Goal: Navigation & Orientation: Find specific page/section

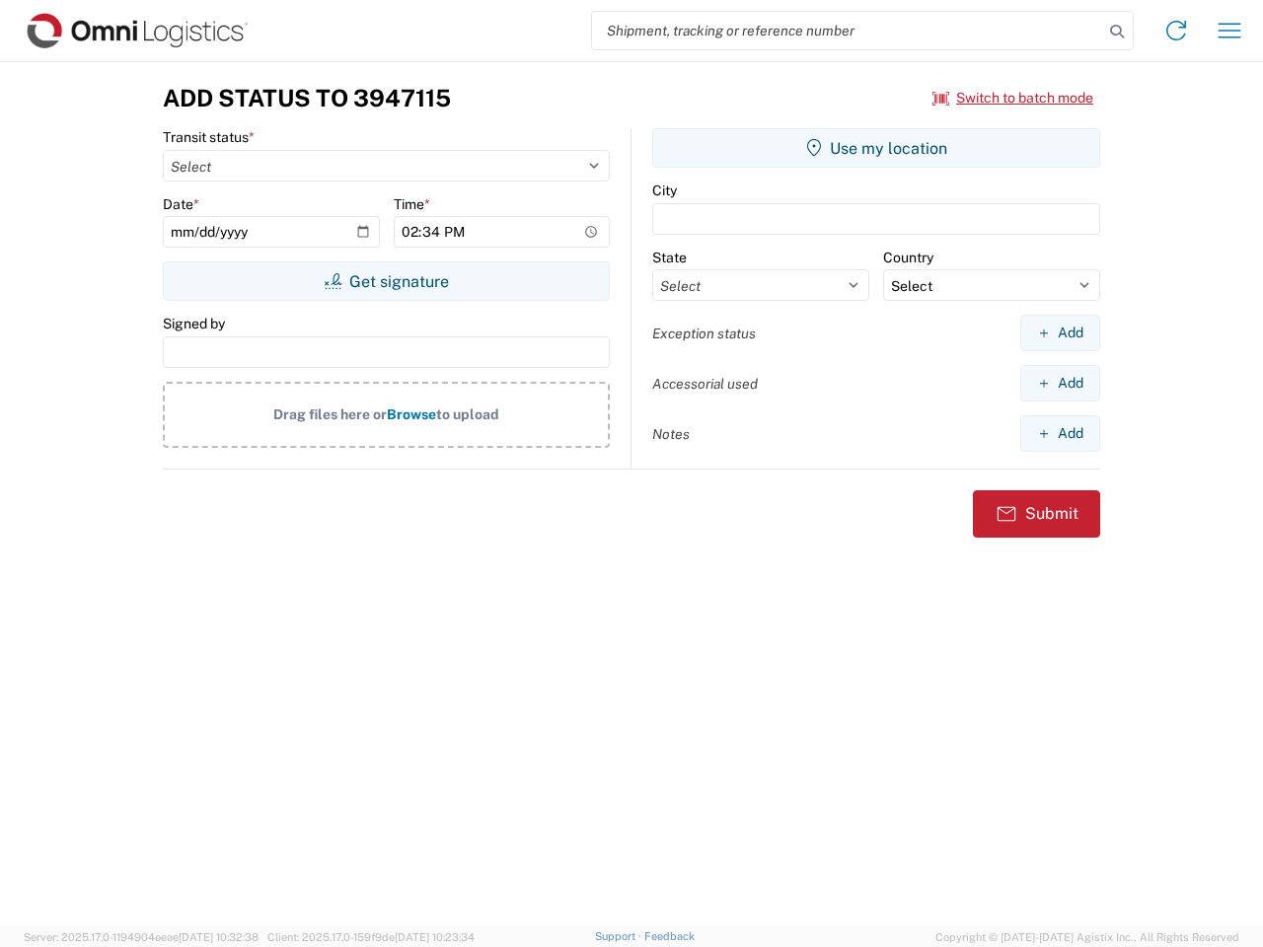
click at [847, 31] on input "search" at bounding box center [847, 30] width 511 height 37
click at [1117, 32] on icon at bounding box center [1117, 32] width 28 height 28
click at [1176, 31] on icon at bounding box center [1176, 31] width 32 height 32
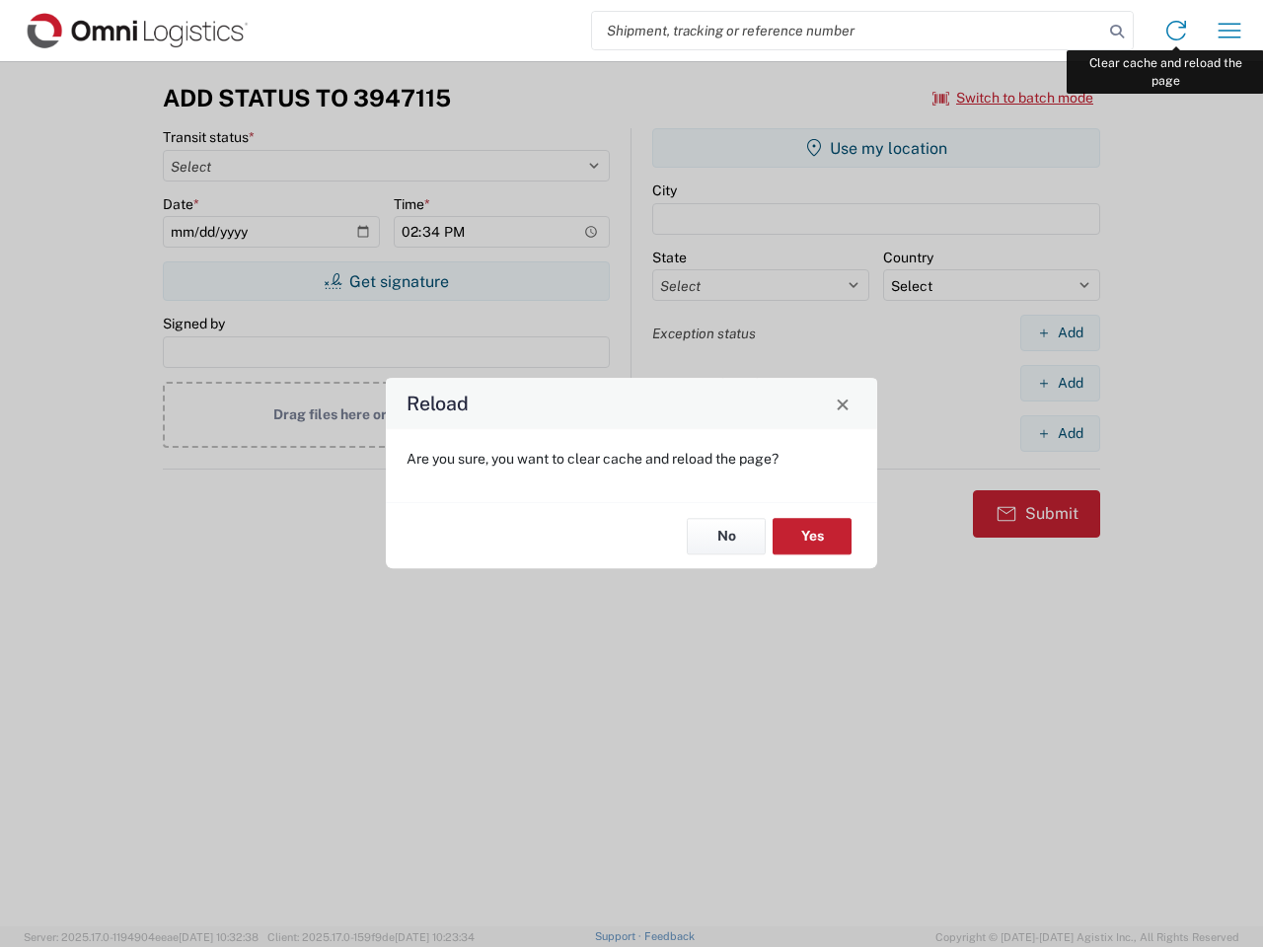
click at [1229, 31] on div "Reload Are you sure, you want to clear cache and reload the page? No Yes" at bounding box center [631, 473] width 1263 height 947
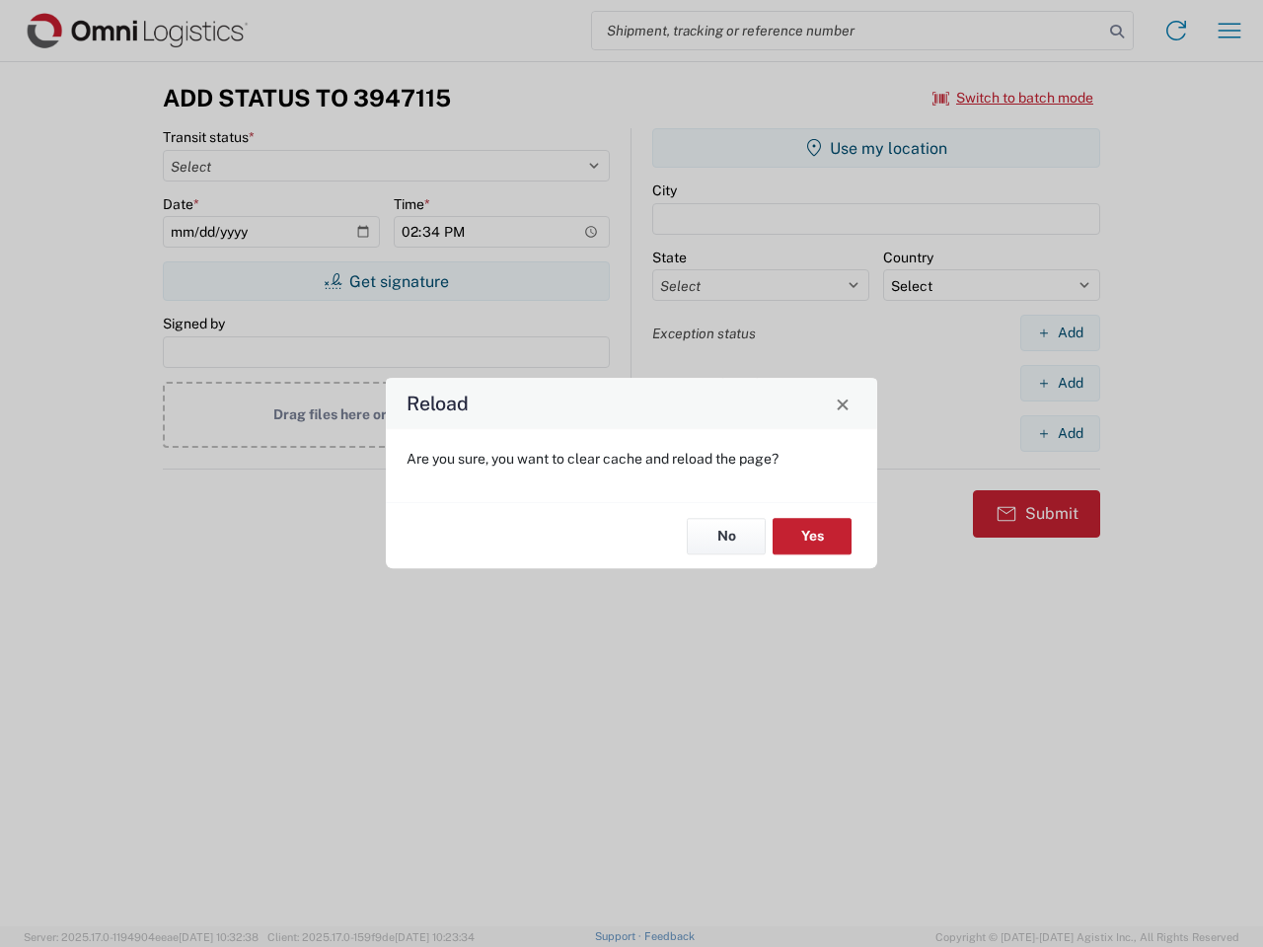
click at [1013, 98] on div "Reload Are you sure, you want to clear cache and reload the page? No Yes" at bounding box center [631, 473] width 1263 height 947
click at [386, 281] on div "Reload Are you sure, you want to clear cache and reload the page? No Yes" at bounding box center [631, 473] width 1263 height 947
click at [876, 148] on div "Reload Are you sure, you want to clear cache and reload the page? No Yes" at bounding box center [631, 473] width 1263 height 947
click at [1059, 332] on div "Reload Are you sure, you want to clear cache and reload the page? No Yes" at bounding box center [631, 473] width 1263 height 947
click at [1059, 383] on div "Reload Are you sure, you want to clear cache and reload the page? No Yes" at bounding box center [631, 473] width 1263 height 947
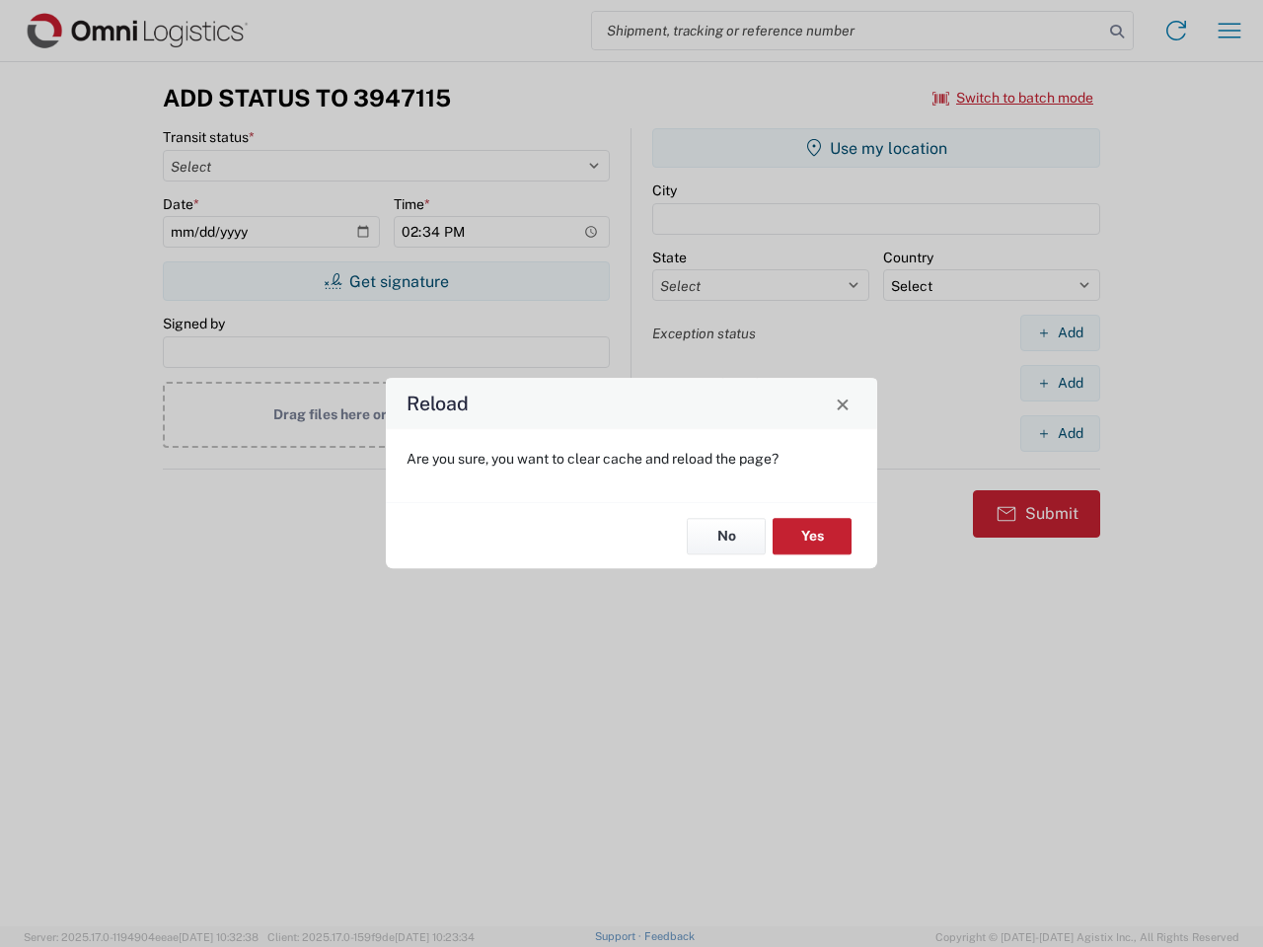
click at [1059, 433] on div "Reload Are you sure, you want to clear cache and reload the page? No Yes" at bounding box center [631, 473] width 1263 height 947
